Goal: Task Accomplishment & Management: Complete application form

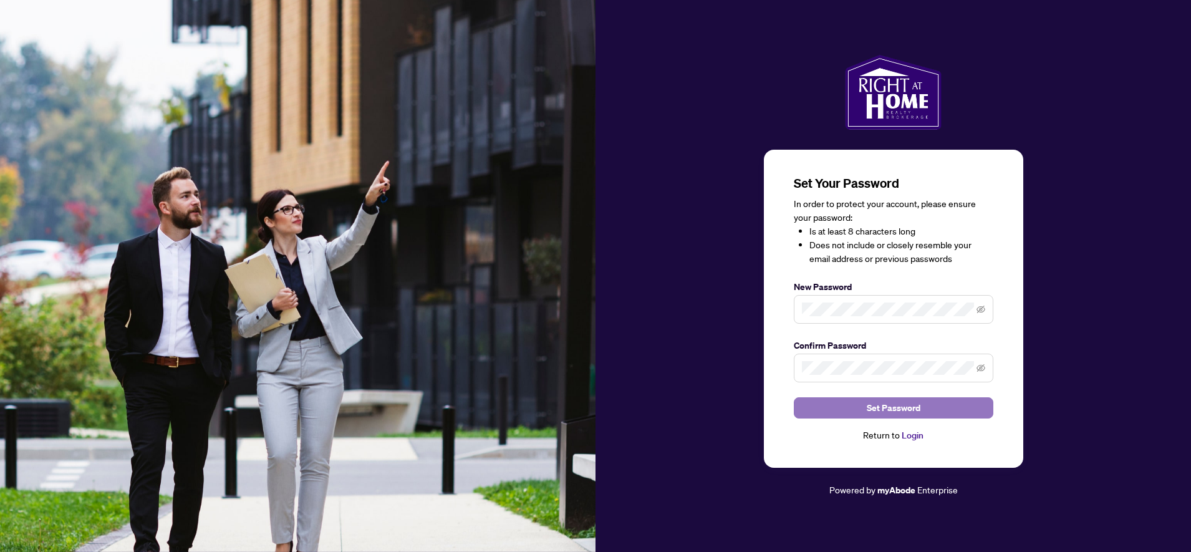
click at [808, 404] on button "Set Password" at bounding box center [894, 407] width 200 height 21
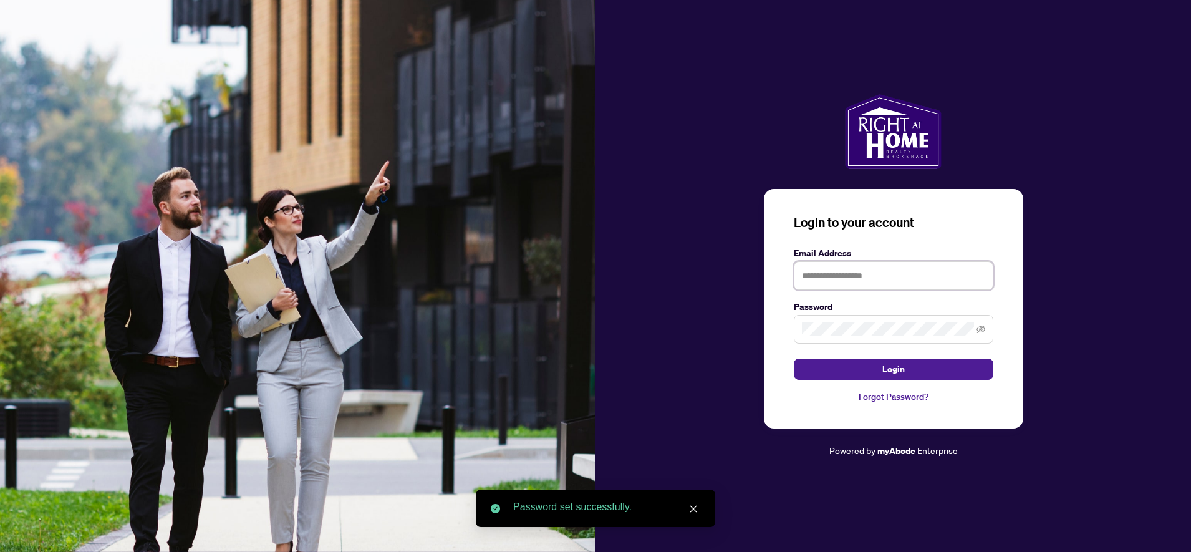
type input "**********"
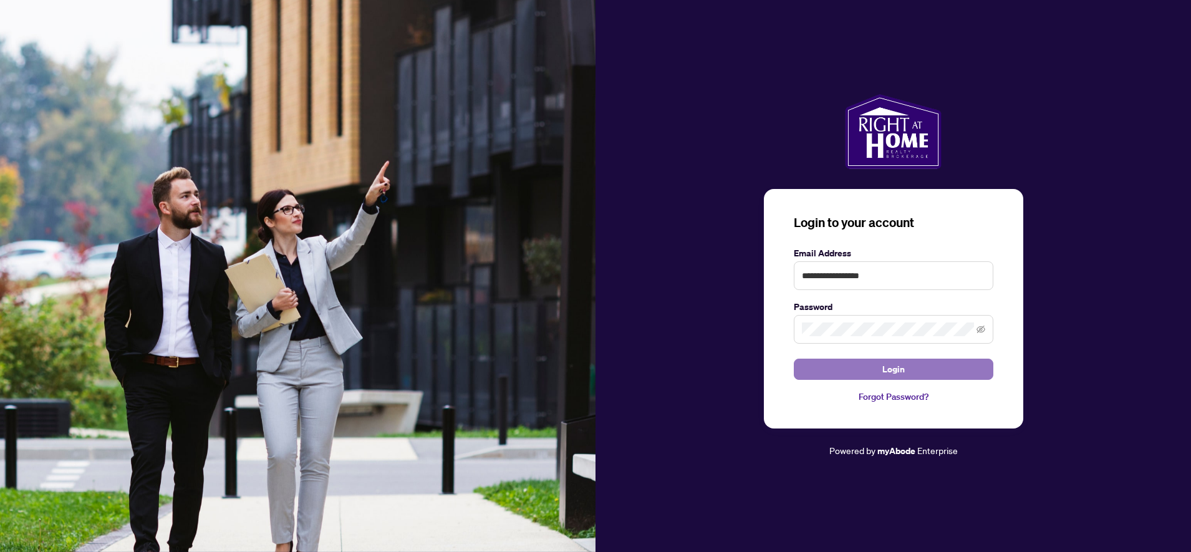
click at [833, 367] on button "Login" at bounding box center [894, 369] width 200 height 21
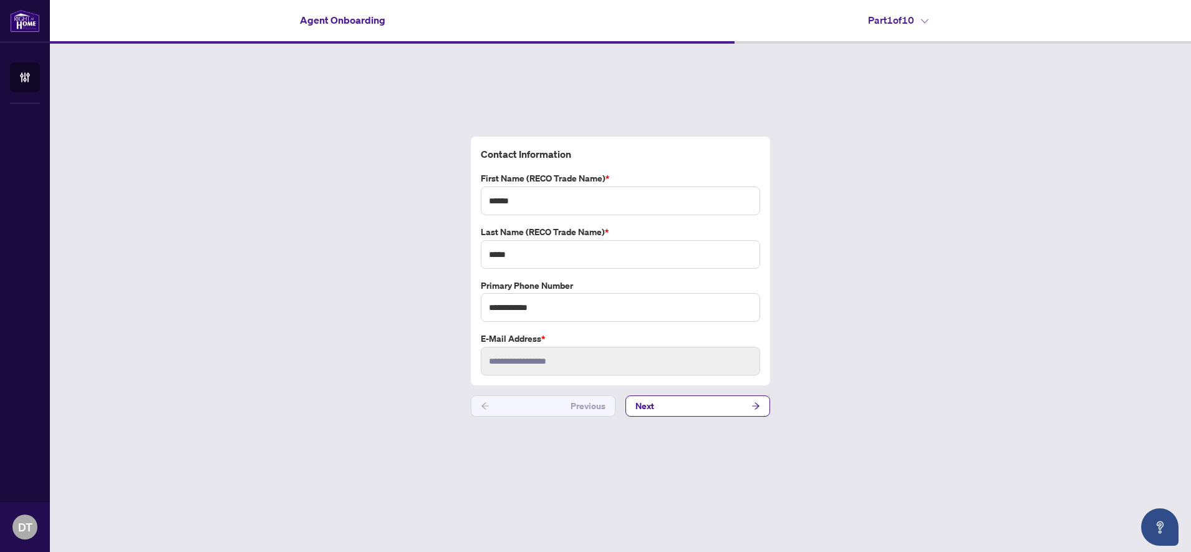
click at [651, 412] on span "Next" at bounding box center [644, 406] width 19 height 20
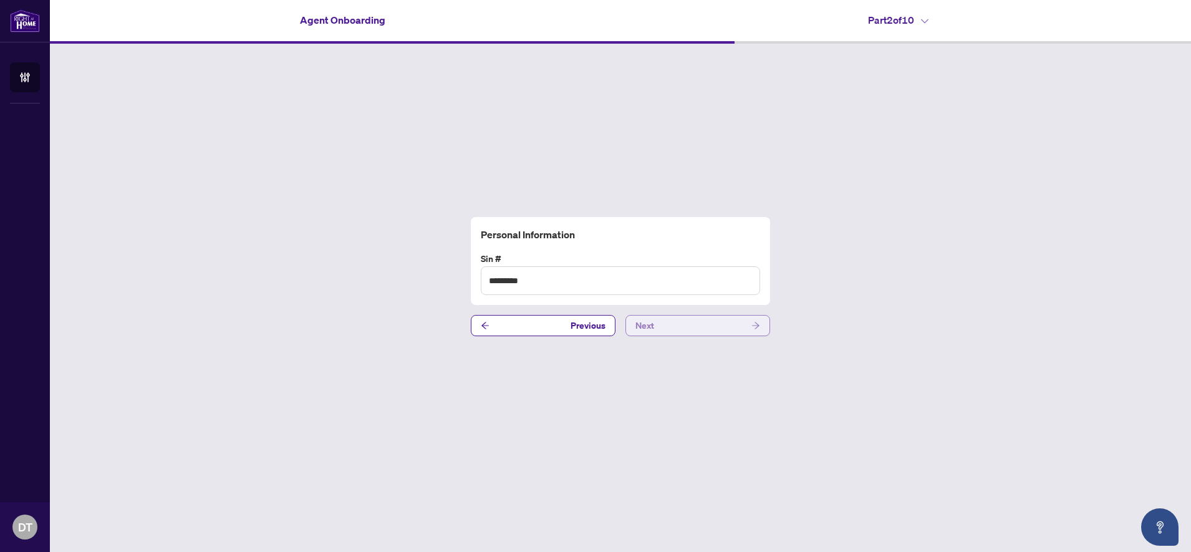
click at [647, 324] on span "Next" at bounding box center [644, 326] width 19 height 20
click at [645, 321] on span "Next" at bounding box center [644, 326] width 19 height 20
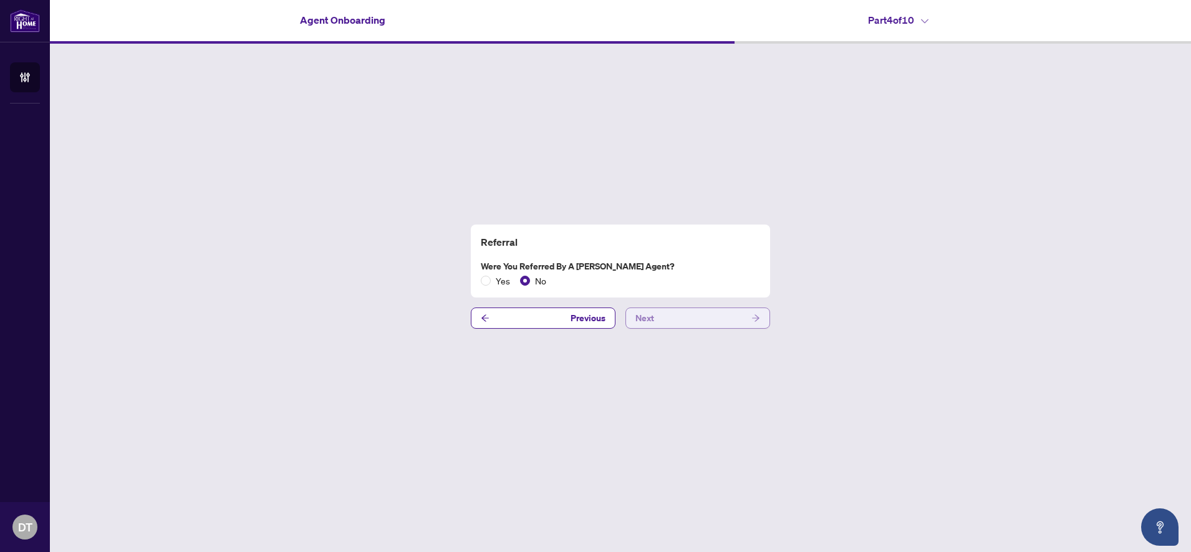
click at [646, 321] on span "Next" at bounding box center [644, 318] width 19 height 20
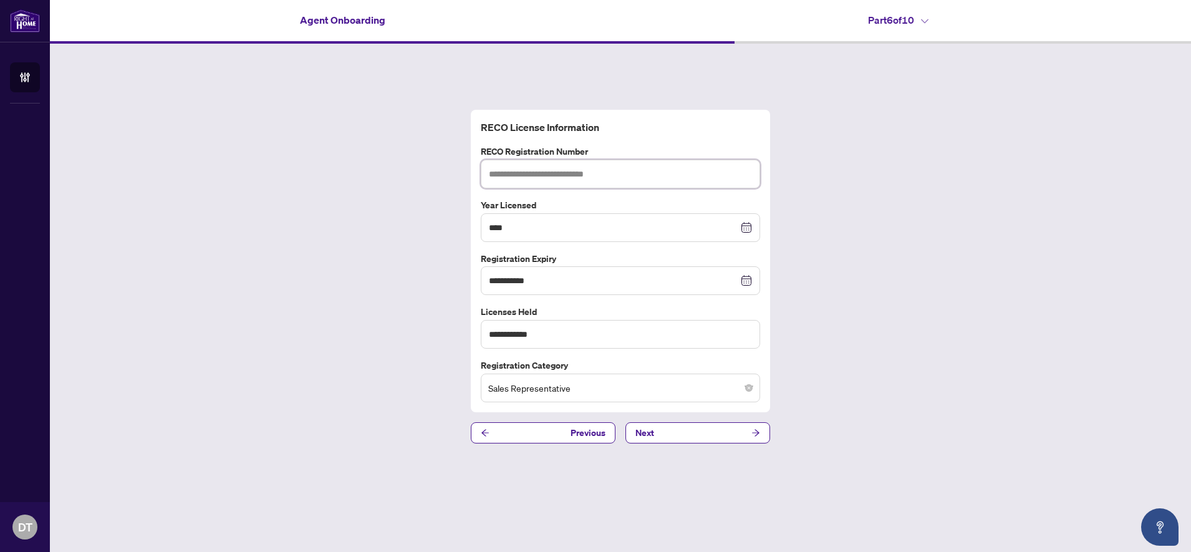
click at [576, 178] on input "text" at bounding box center [620, 174] width 279 height 29
type input "*******"
click at [665, 440] on button "Next" at bounding box center [698, 432] width 145 height 21
click at [665, 440] on div "**********" at bounding box center [620, 277] width 1141 height 466
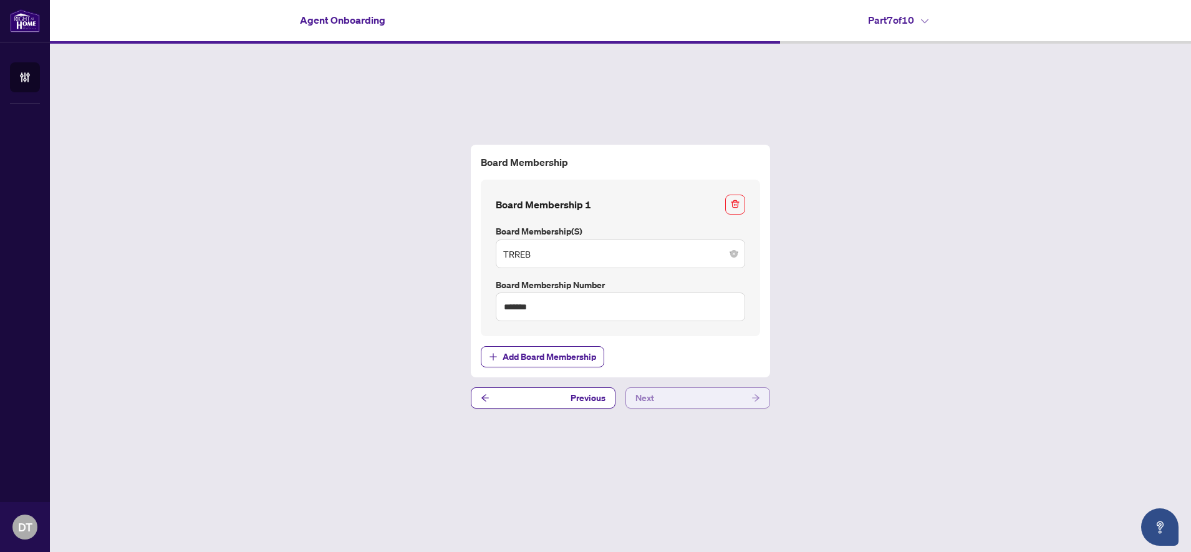
click at [651, 404] on span "Next" at bounding box center [644, 398] width 19 height 20
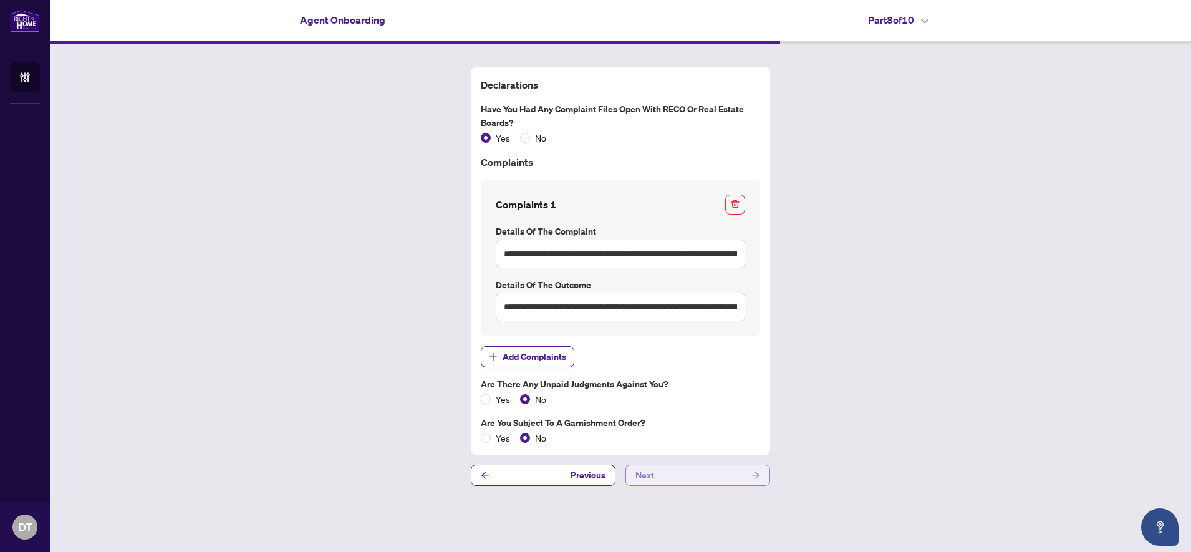
click at [677, 474] on button "Next" at bounding box center [698, 475] width 145 height 21
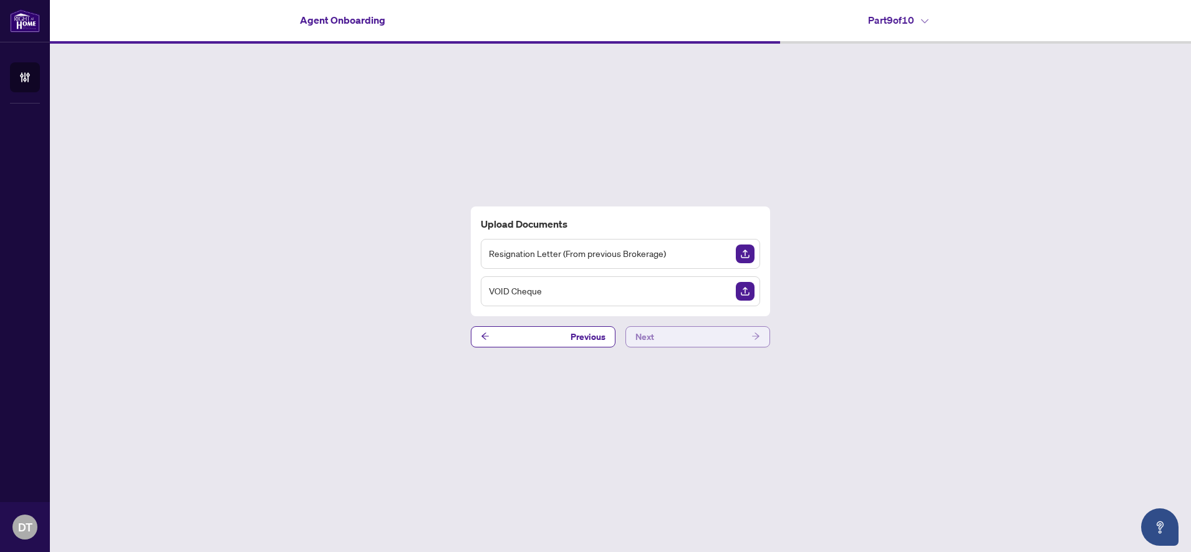
click at [669, 345] on button "Next" at bounding box center [698, 336] width 145 height 21
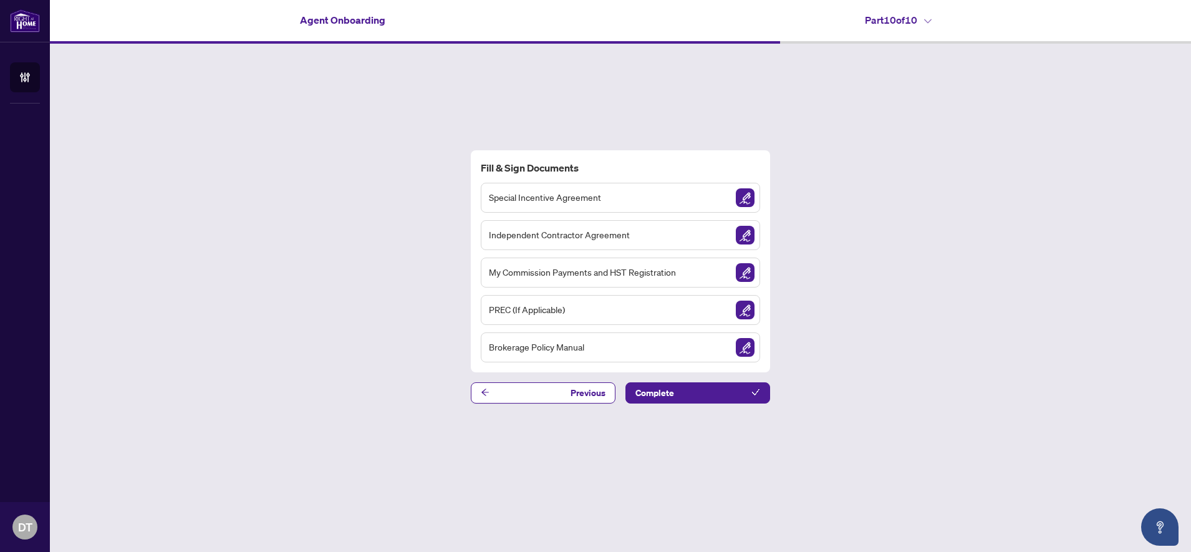
click at [660, 202] on div "Special Incentive Agreement" at bounding box center [620, 198] width 279 height 30
click at [744, 198] on img "Sign Document" at bounding box center [745, 197] width 19 height 19
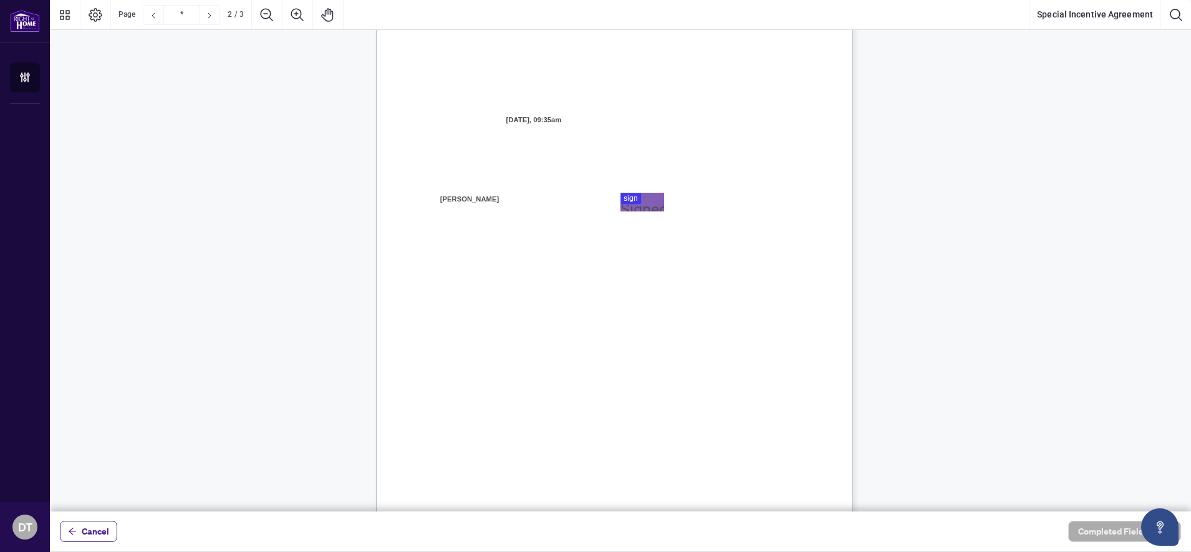
type input "*"
click at [627, 197] on div at bounding box center [620, 255] width 1141 height 511
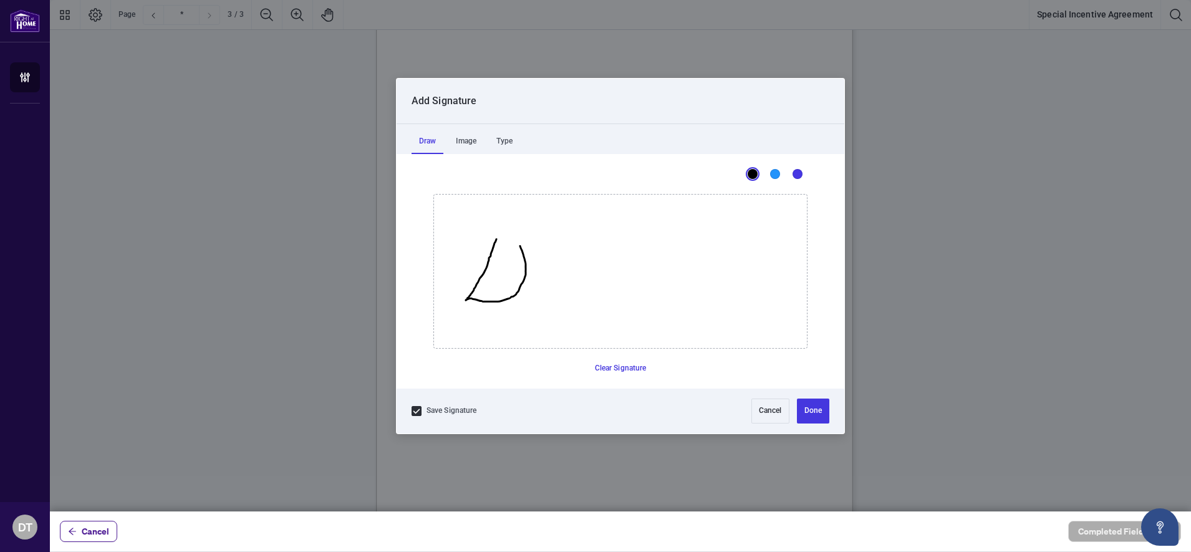
drag, startPoint x: 496, startPoint y: 239, endPoint x: 508, endPoint y: 239, distance: 11.2
click at [508, 239] on icon "Drawing canvas" at bounding box center [620, 271] width 373 height 153
drag, startPoint x: 508, startPoint y: 239, endPoint x: 508, endPoint y: 258, distance: 18.7
drag, startPoint x: 505, startPoint y: 297, endPoint x: 600, endPoint y: 289, distance: 95.1
click at [576, 295] on icon "Drawing canvas" at bounding box center [620, 271] width 373 height 153
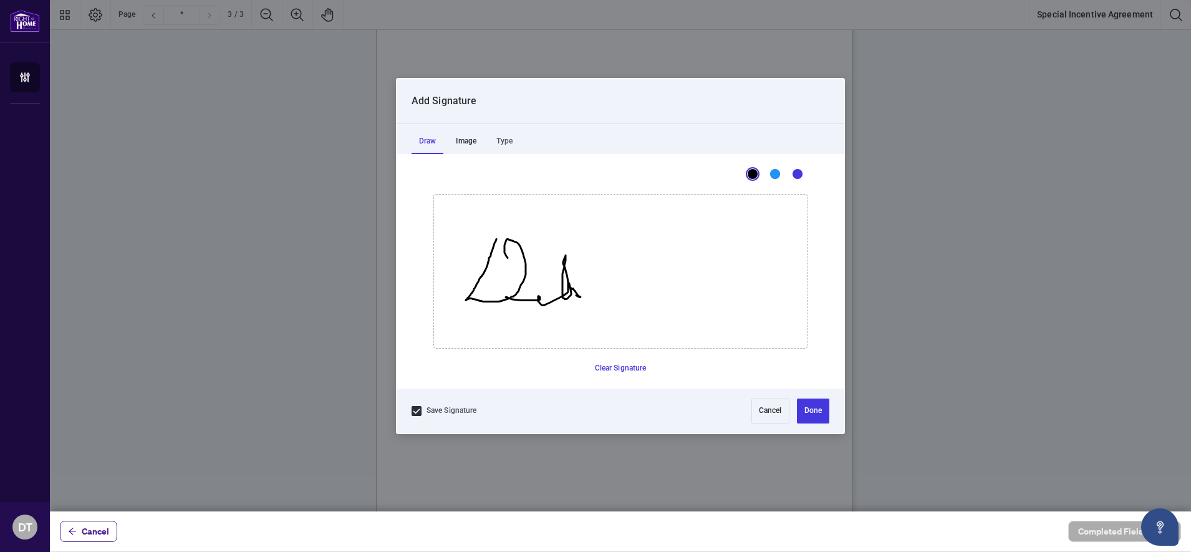
click at [473, 143] on div "Image" at bounding box center [466, 141] width 36 height 25
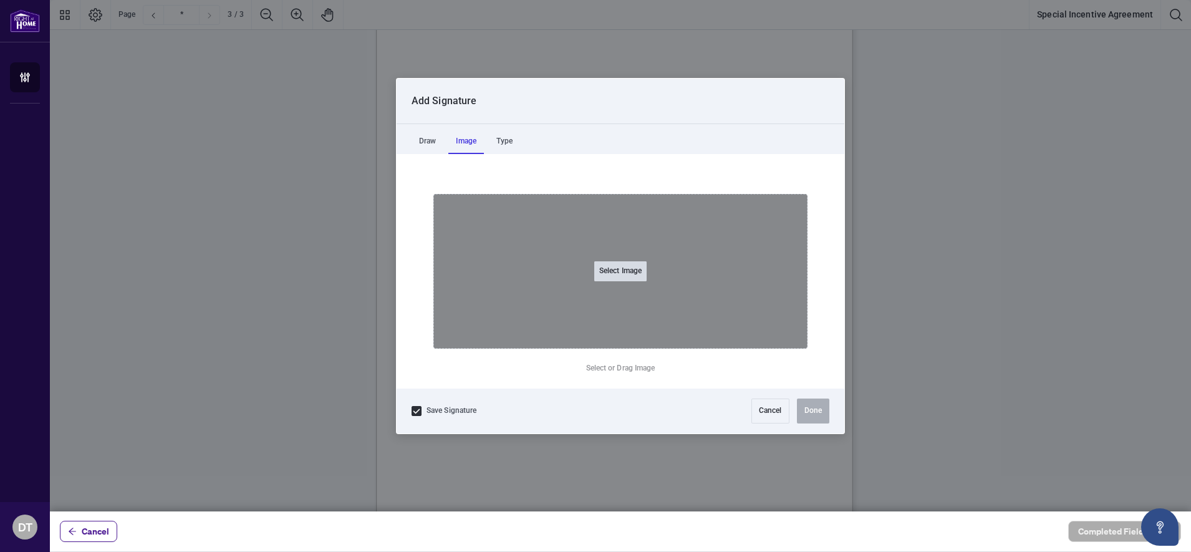
click at [620, 271] on button "Select Image" at bounding box center [620, 271] width 52 height 20
click at [621, 271] on input "Select Image" at bounding box center [700, 277] width 158 height 13
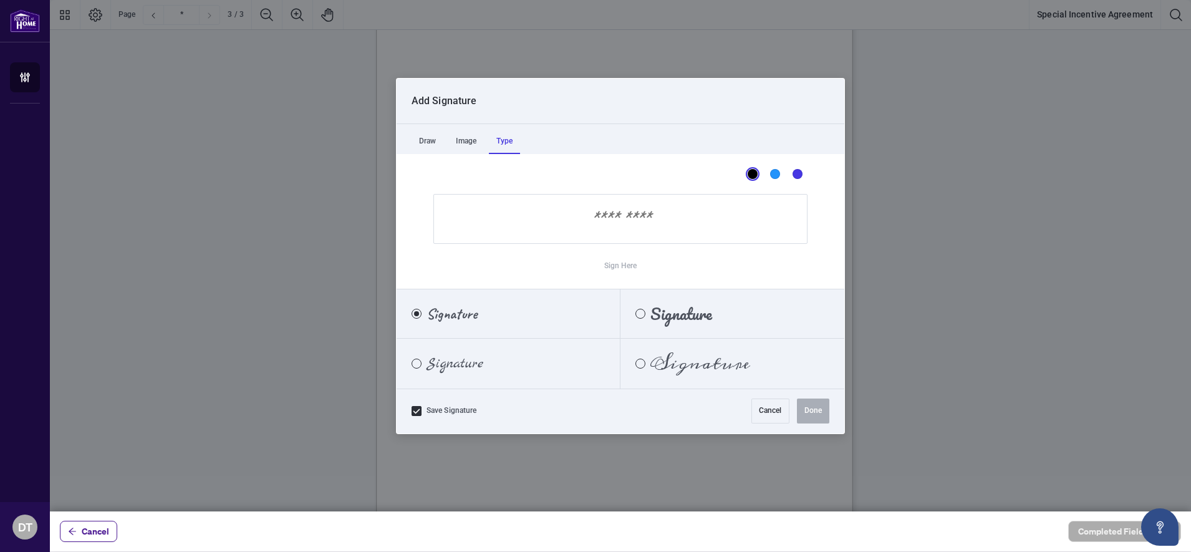
click at [500, 135] on div "Type" at bounding box center [504, 141] width 31 height 25
click at [418, 315] on div "Caveat" at bounding box center [416, 313] width 5 height 5
click at [458, 218] on input "Sign Here" at bounding box center [620, 219] width 374 height 50
click at [597, 215] on input "Sign Here" at bounding box center [620, 219] width 374 height 50
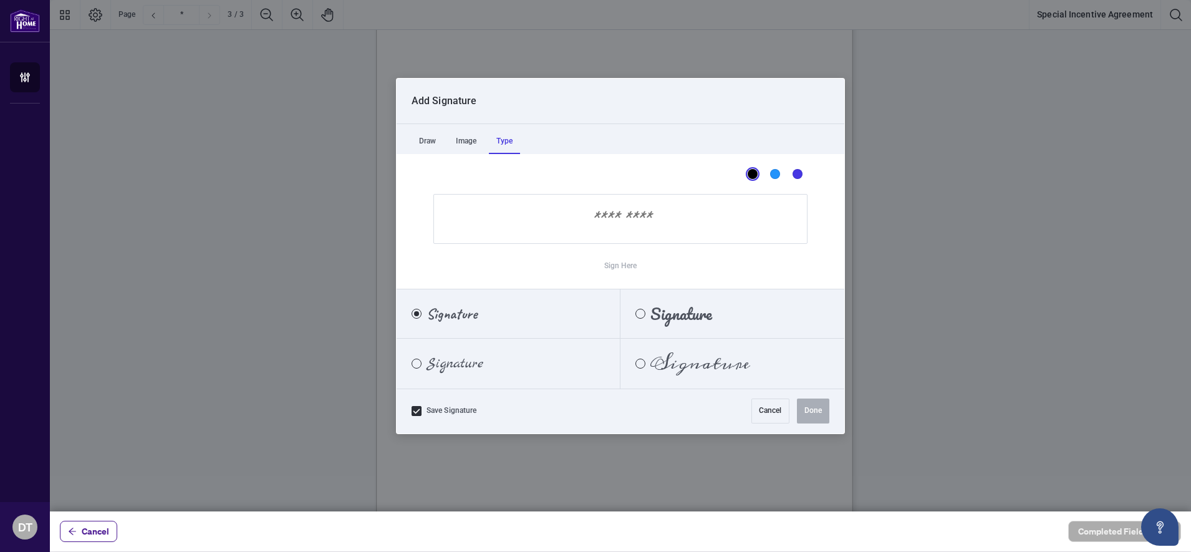
drag, startPoint x: 587, startPoint y: 220, endPoint x: 569, endPoint y: 221, distance: 18.8
click at [569, 228] on input "Sign Here" at bounding box center [620, 219] width 374 height 50
type input "*"
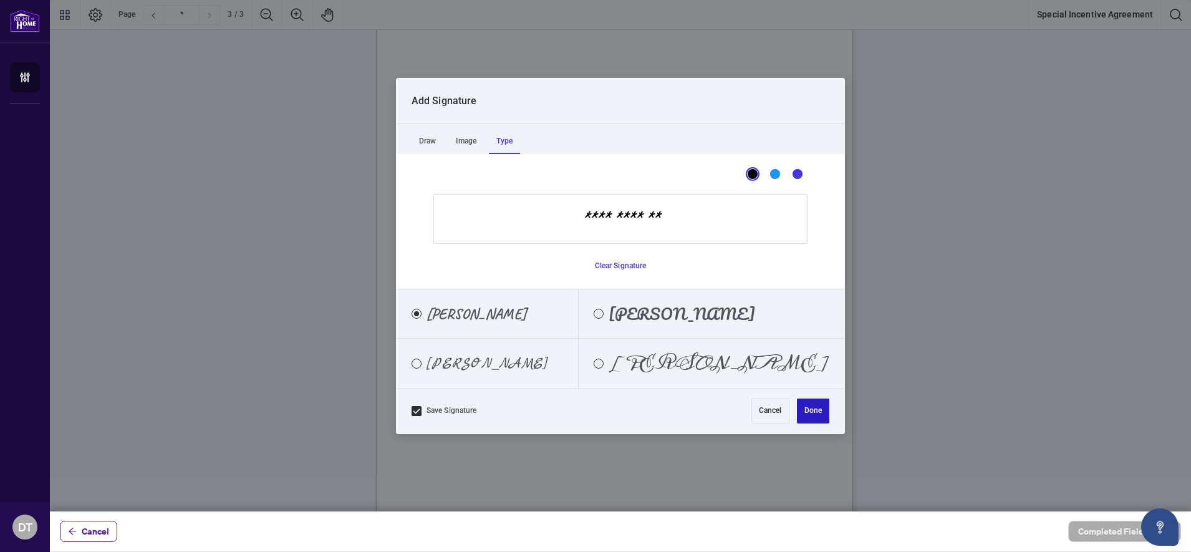
type input "**********"
click at [811, 412] on button "Done" at bounding box center [813, 411] width 32 height 25
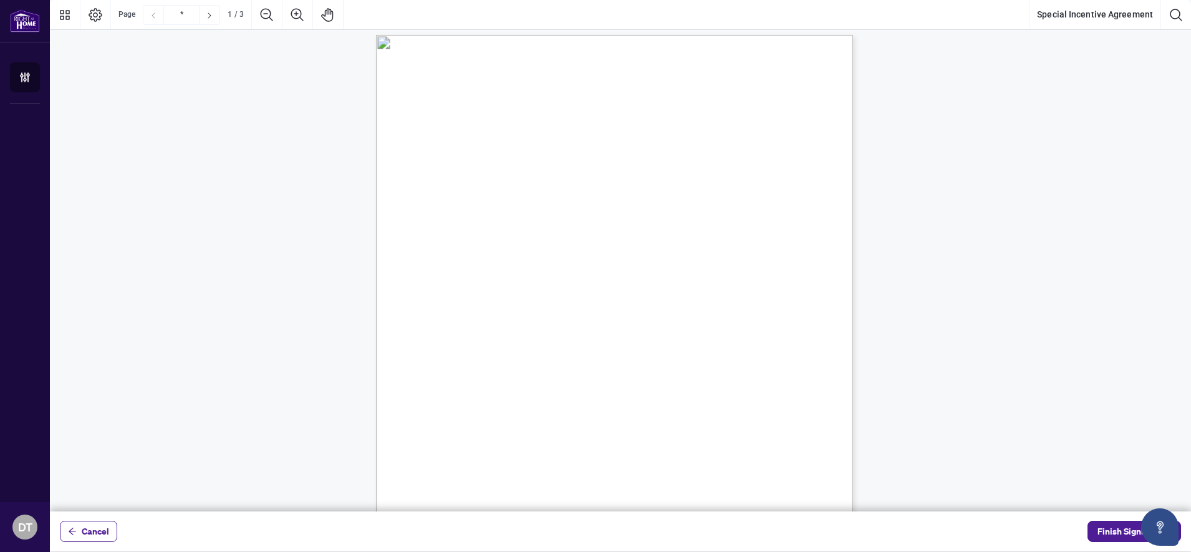
scroll to position [0, 0]
click at [1098, 535] on span "Finish Signing" at bounding box center [1126, 531] width 56 height 20
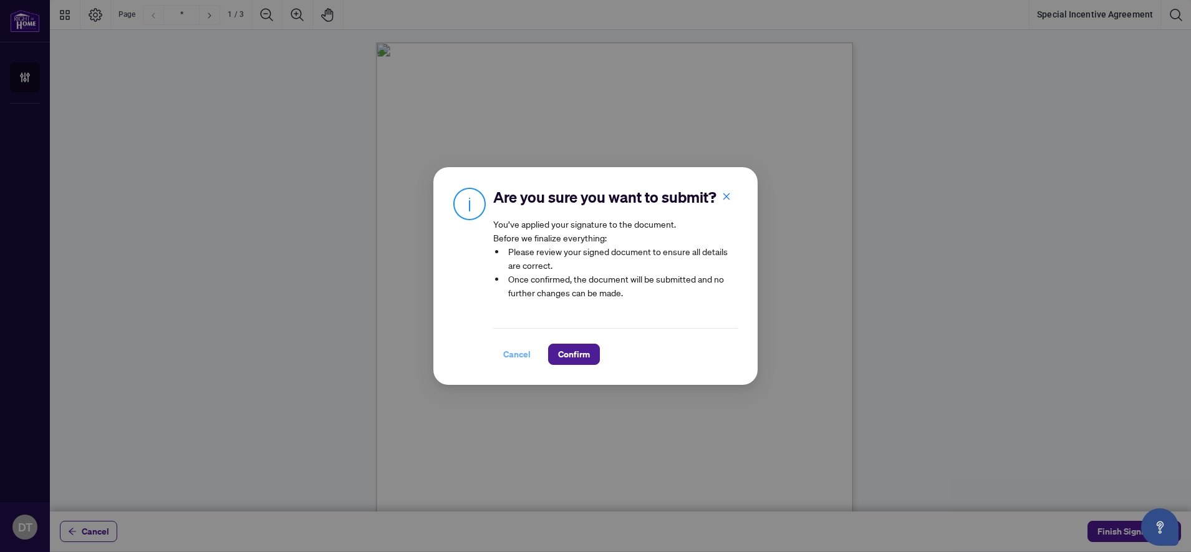
click at [508, 361] on span "Cancel" at bounding box center [516, 354] width 27 height 20
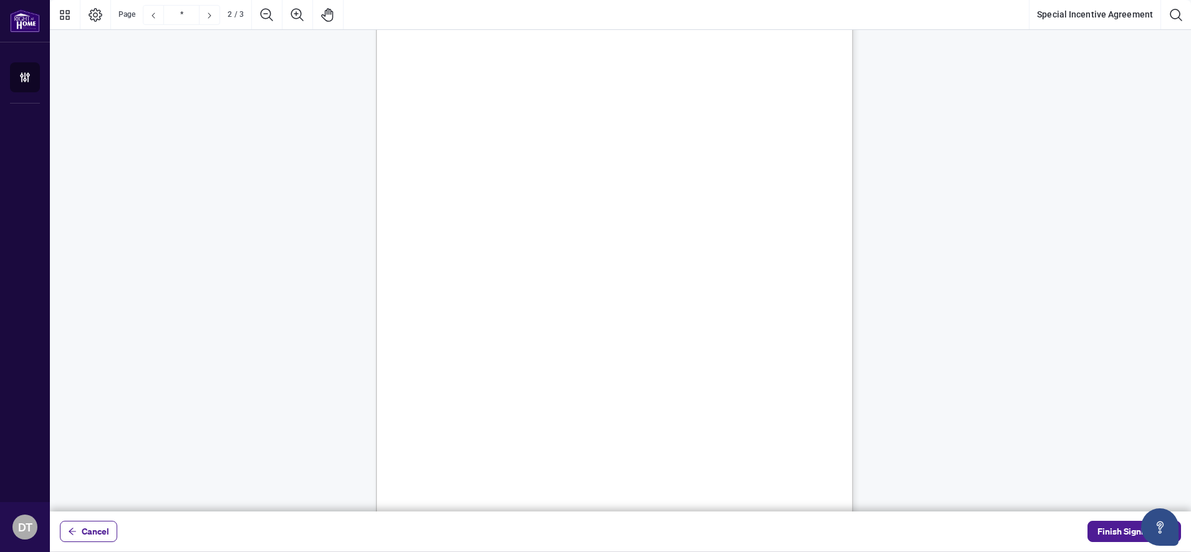
type input "*"
